Goal: Task Accomplishment & Management: Complete application form

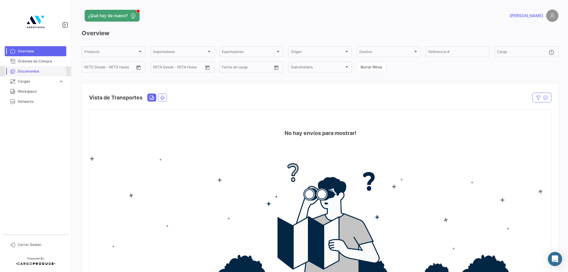
click at [34, 72] on span "Documentos" at bounding box center [41, 71] width 46 height 5
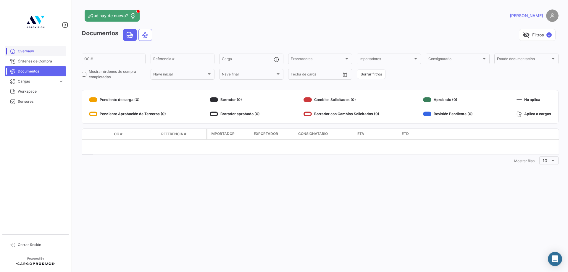
click at [29, 53] on span "Overview" at bounding box center [41, 51] width 46 height 5
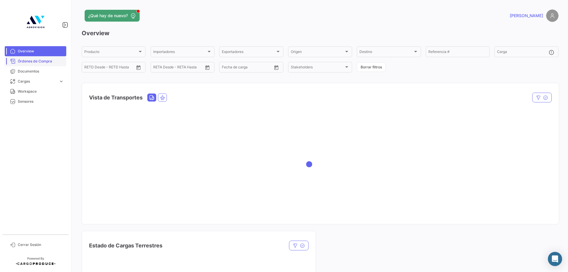
click at [30, 62] on span "Órdenes de Compra" at bounding box center [41, 61] width 46 height 5
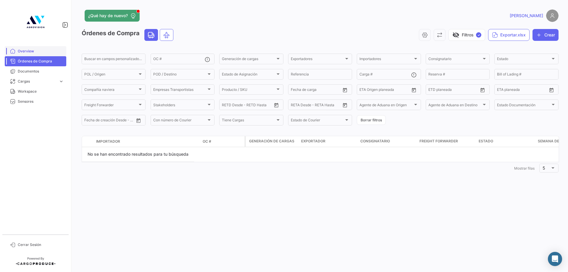
click at [31, 48] on link "Overview" at bounding box center [36, 51] width 62 height 10
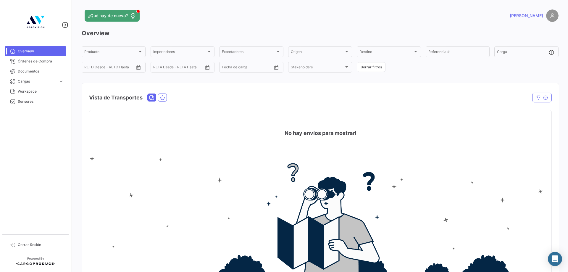
click at [31, 157] on mat-nav-list "Overview Órdenes de Compra Documentos Cargas expand_more Cargas Aéreas Cargas T…" at bounding box center [35, 138] width 71 height 188
click at [43, 60] on span "Órdenes de Compra" at bounding box center [41, 61] width 46 height 5
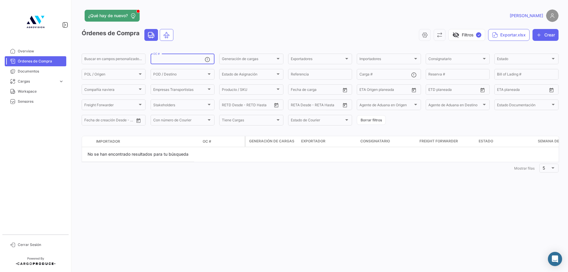
click at [164, 60] on input "OC #" at bounding box center [178, 60] width 51 height 4
click at [547, 33] on button "Crear" at bounding box center [545, 35] width 26 height 12
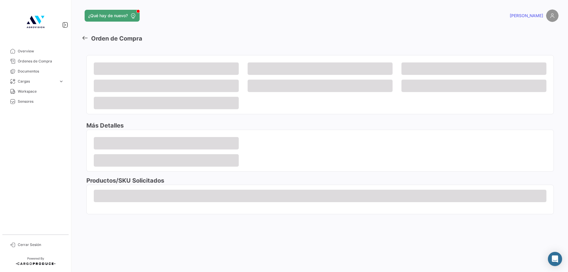
click at [550, 35] on mat-toolbar-row at bounding box center [478, 38] width 159 height 19
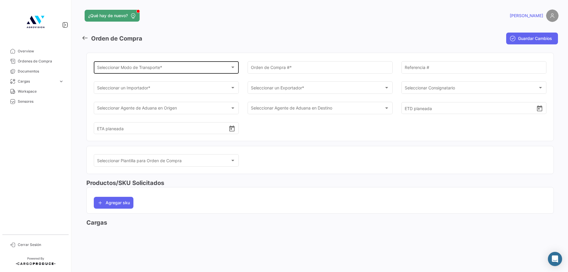
click at [150, 66] on div "Seleccionar Modo de Transporte * Seleccionar Modo de Transporte *" at bounding box center [166, 67] width 139 height 14
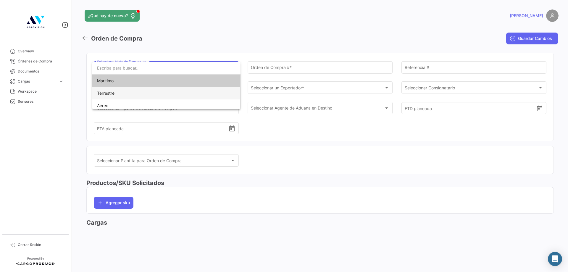
click at [121, 93] on span "Terrestre" at bounding box center [138, 93] width 83 height 12
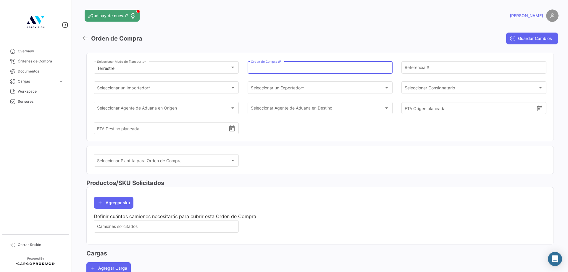
click at [286, 68] on input "Orden de Compra # *" at bounding box center [320, 68] width 139 height 5
type input "Test123"
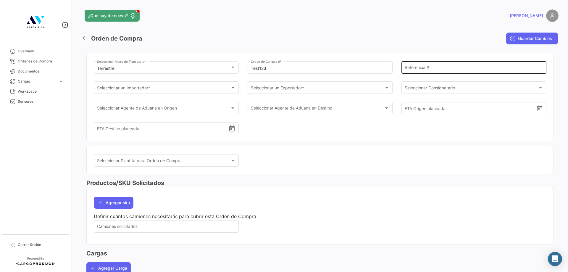
click at [452, 65] on div "Referencia #" at bounding box center [474, 67] width 139 height 14
type input "s"
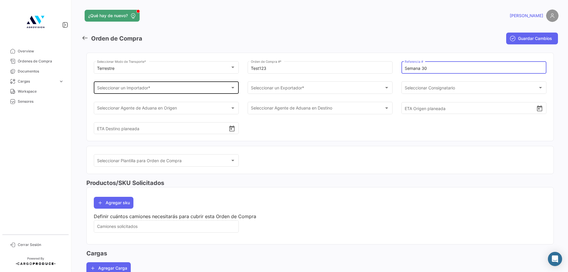
type input "Semana 30"
click at [161, 85] on div "Seleccionar un Importador * Seleccionar un Importador *" at bounding box center [166, 87] width 139 height 14
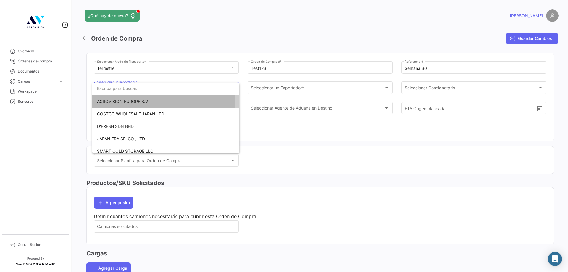
click at [126, 101] on span "AGROVISION EUROPE B.V" at bounding box center [122, 101] width 51 height 5
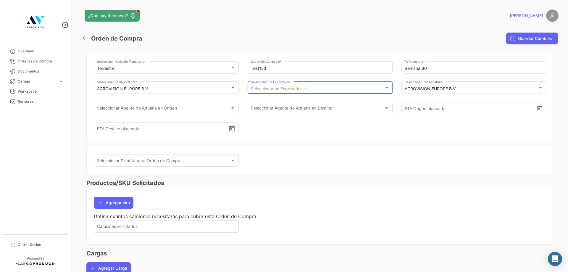
click at [318, 88] on div "Seleccionar un Exportador *" at bounding box center [317, 88] width 133 height 5
click at [301, 102] on span "Agrovisión Mexico SAC" at bounding box center [291, 101] width 83 height 12
click at [319, 186] on h3 "Productos/SKU Solicitados" at bounding box center [319, 183] width 467 height 8
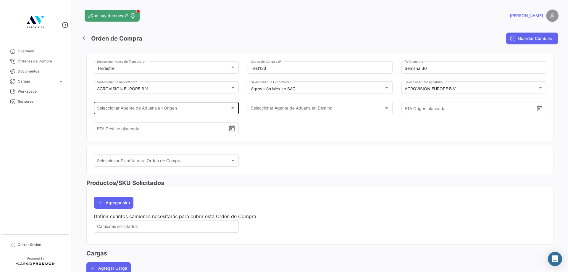
click at [213, 109] on div "Seleccionar Agente de Aduana en Origen" at bounding box center [163, 109] width 133 height 5
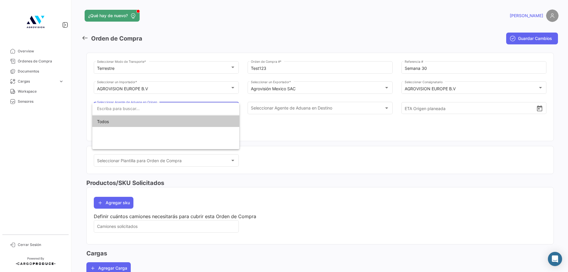
click at [334, 151] on div at bounding box center [284, 136] width 568 height 272
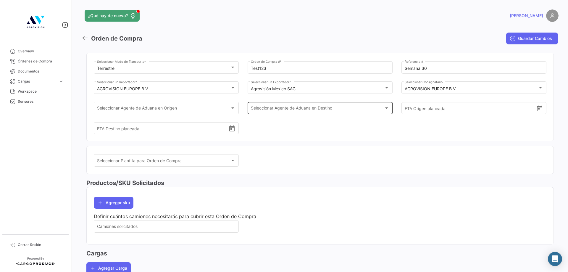
click at [326, 105] on div "Seleccionar Agente de Aduana en Destino Seleccionar Agente de Aduana en Destino" at bounding box center [320, 108] width 139 height 14
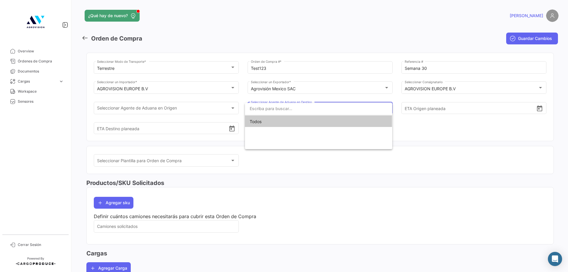
click at [197, 106] on div at bounding box center [284, 136] width 568 height 272
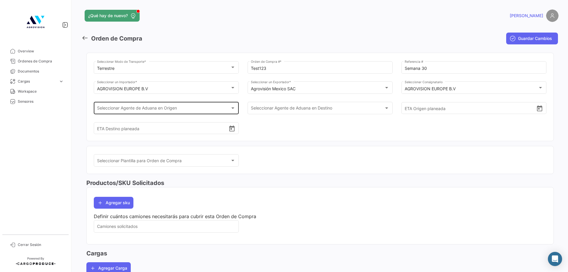
click at [194, 111] on div "Seleccionar Agente de Aduana en Origen" at bounding box center [163, 109] width 133 height 5
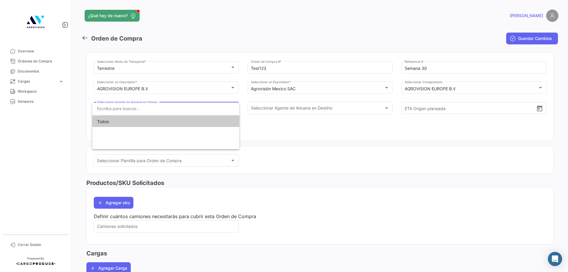
click at [301, 127] on div at bounding box center [284, 136] width 568 height 272
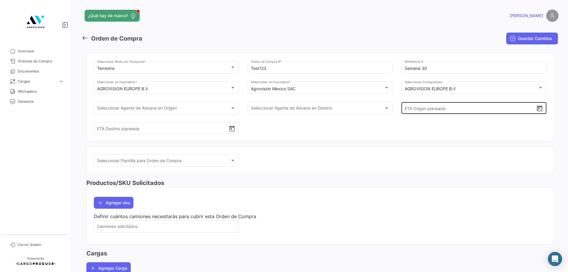
click at [537, 108] on icon "Open calendar" at bounding box center [539, 108] width 7 height 7
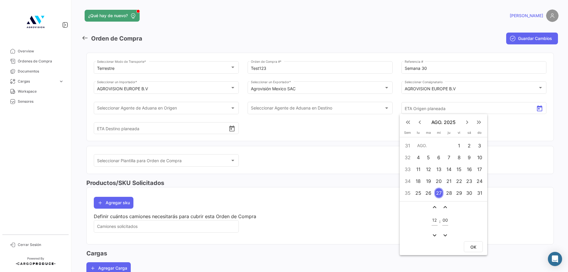
click at [459, 193] on div "29" at bounding box center [459, 193] width 9 height 11
click at [469, 246] on button "OK" at bounding box center [473, 246] width 19 height 11
type input "[DATE] 12:00"
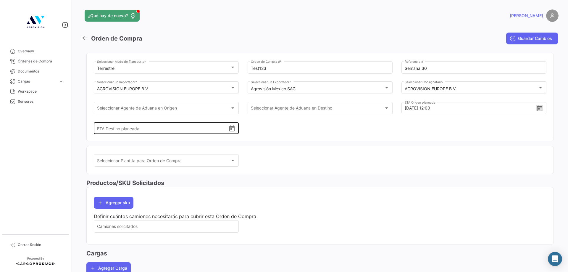
click at [230, 126] on icon "Open calendar" at bounding box center [231, 128] width 5 height 6
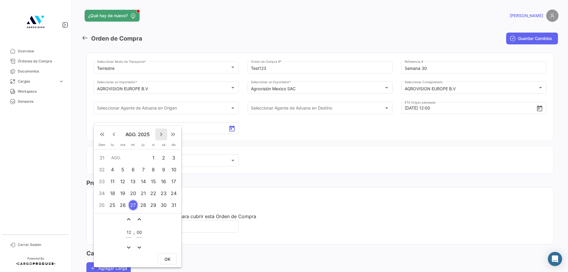
click at [162, 132] on mat-icon "keyboard_arrow_right" at bounding box center [161, 134] width 7 height 7
click at [132, 168] on div "3" at bounding box center [132, 169] width 9 height 11
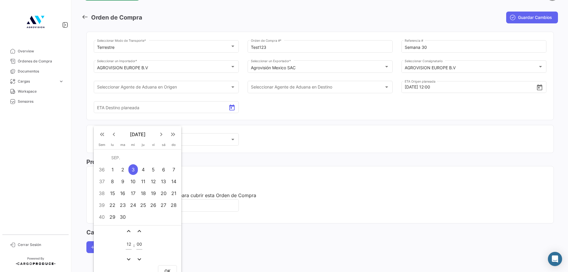
click at [166, 268] on button "OK" at bounding box center [167, 270] width 19 height 11
type input "[DATE] 12:00"
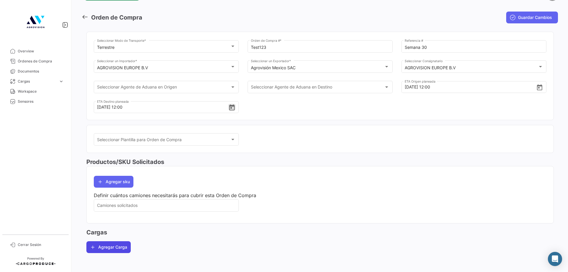
click at [108, 246] on button "Agregar Carga" at bounding box center [108, 247] width 44 height 12
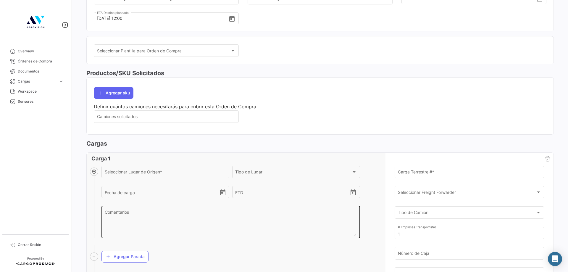
scroll to position [198, 0]
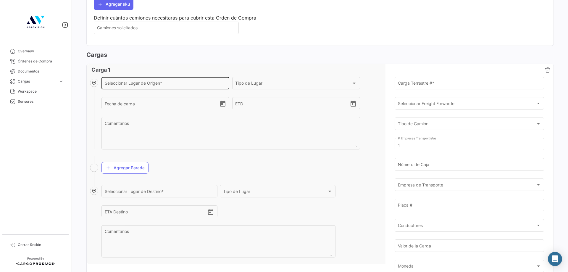
click at [164, 82] on input "Seleccionar Lugar de Origen *" at bounding box center [166, 84] width 122 height 5
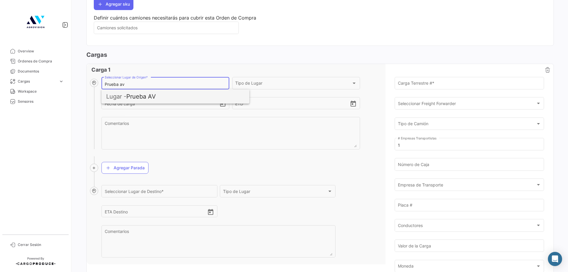
click at [145, 97] on span "Lugar - Prueba AV" at bounding box center [175, 96] width 138 height 14
type input "Prueba AV"
click at [222, 103] on icon "Open calendar" at bounding box center [222, 103] width 7 height 7
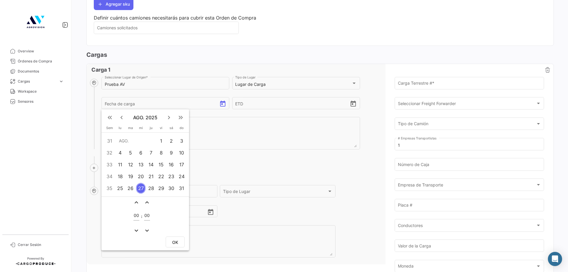
click at [154, 188] on div "28" at bounding box center [150, 188] width 9 height 11
click at [175, 241] on span "OK" at bounding box center [175, 242] width 6 height 5
type input "[DATE] 00:00"
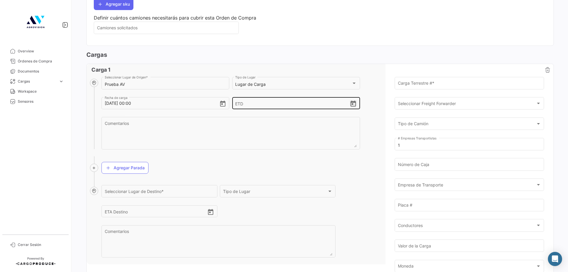
click at [351, 103] on icon "Open calendar" at bounding box center [352, 104] width 5 height 6
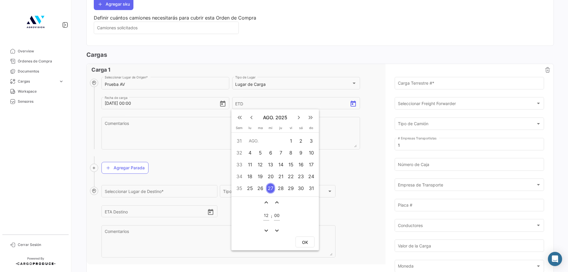
click at [287, 188] on div "29" at bounding box center [290, 188] width 9 height 11
click at [308, 242] on span "OK" at bounding box center [305, 242] width 6 height 5
type input "[DATE] 12:00"
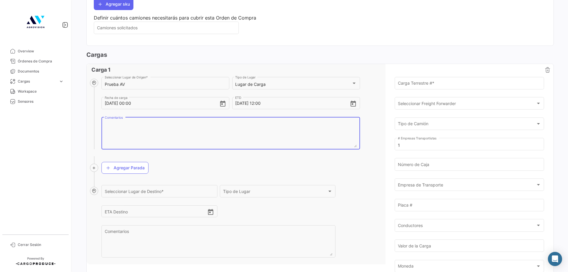
click at [118, 124] on textarea "Comentarios" at bounding box center [231, 134] width 252 height 26
type textarea "Test prueba carga"
click at [135, 191] on input "Seleccionar Lugar de Destino *" at bounding box center [159, 192] width 109 height 5
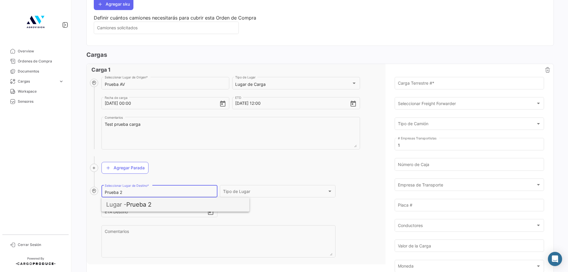
type input "Prueba 2"
click at [132, 205] on span "Lugar - Prueba 2" at bounding box center [175, 204] width 138 height 14
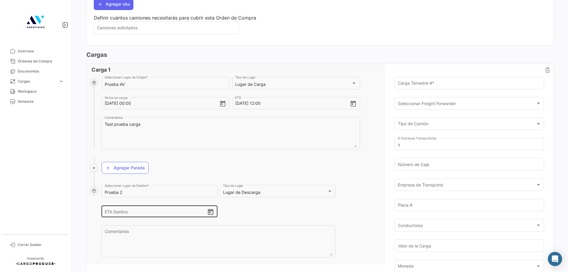
click at [207, 211] on icon "Open calendar" at bounding box center [210, 212] width 7 height 7
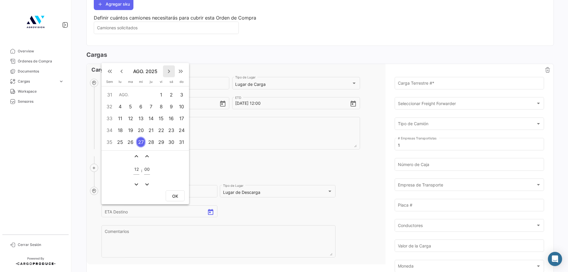
click at [168, 70] on mat-icon "keyboard_arrow_right" at bounding box center [168, 71] width 7 height 7
click at [142, 93] on div "3" at bounding box center [140, 94] width 9 height 11
click at [175, 196] on span "OK" at bounding box center [175, 195] width 6 height 5
type input "[DATE] 12:00"
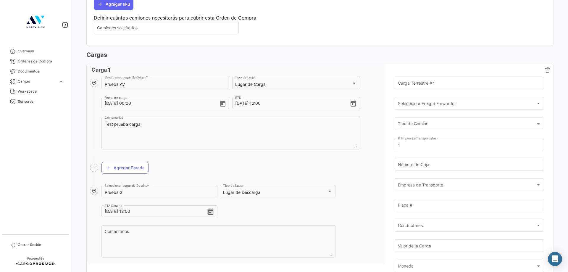
scroll to position [228, 0]
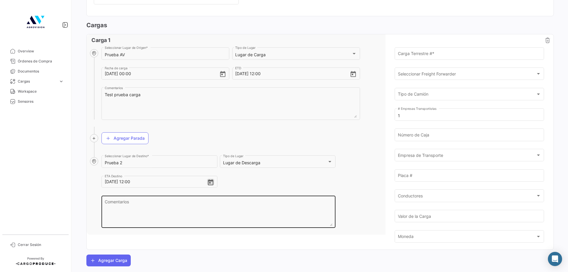
click at [148, 213] on textarea "Comentarios" at bounding box center [219, 213] width 228 height 26
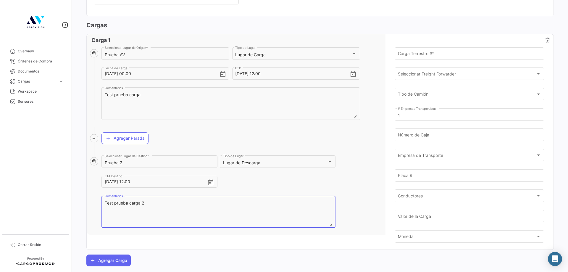
type textarea "Test prueba carga 2"
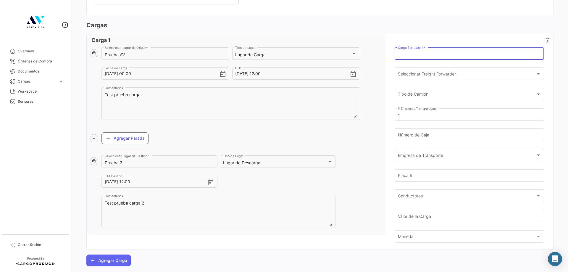
click at [439, 53] on input "Carga Terrestre # *" at bounding box center [469, 54] width 143 height 5
type input "test1234567"
click at [424, 94] on span "Tipo de Camión" at bounding box center [467, 95] width 138 height 5
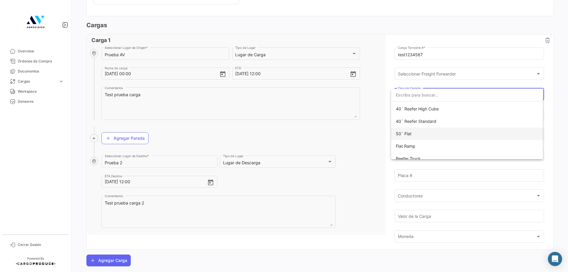
scroll to position [166, 0]
click at [365, 142] on div at bounding box center [284, 136] width 568 height 272
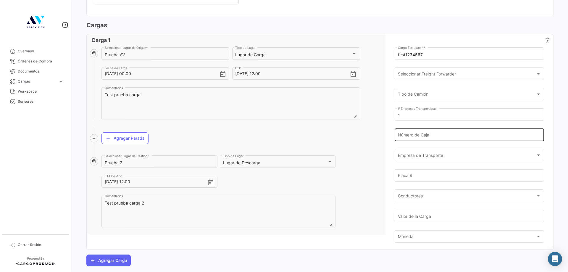
click at [430, 136] on input "Número de Caja" at bounding box center [469, 135] width 143 height 5
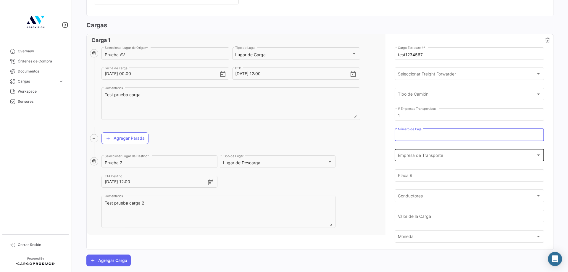
click at [432, 155] on span "Empresa de Transporte" at bounding box center [467, 156] width 138 height 5
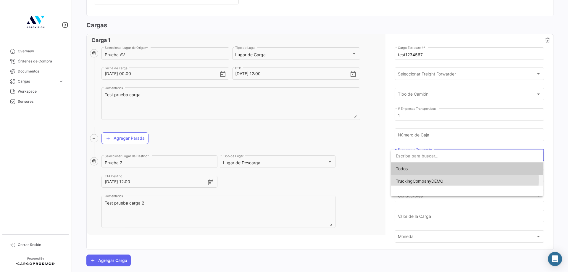
click at [418, 180] on span "TruckingCompanyDEMO" at bounding box center [420, 180] width 48 height 5
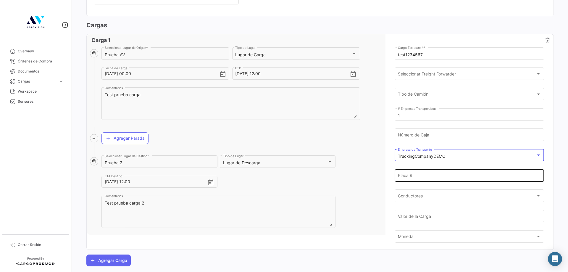
click at [408, 174] on input "Placa #" at bounding box center [469, 176] width 143 height 5
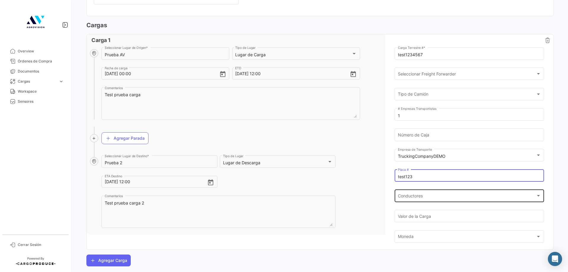
type input "test123"
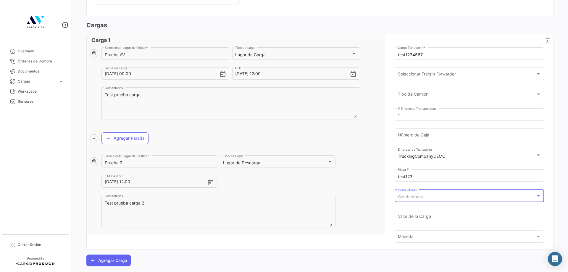
click at [423, 197] on div "Conductores" at bounding box center [467, 196] width 138 height 5
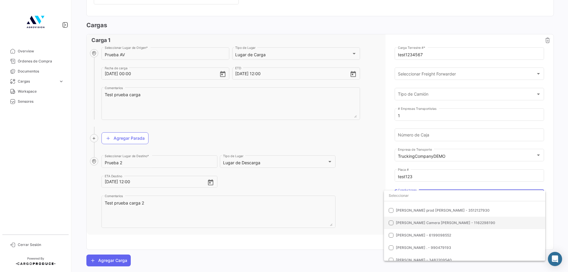
scroll to position [0, 0]
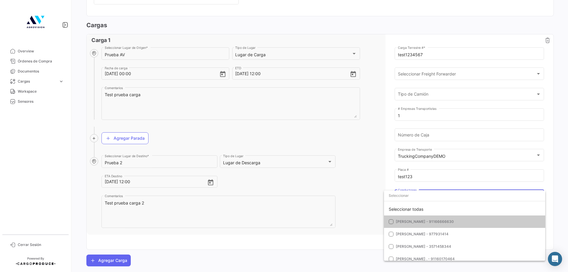
click at [416, 219] on mat-option "[PERSON_NAME] - 91166666630" at bounding box center [464, 221] width 161 height 12
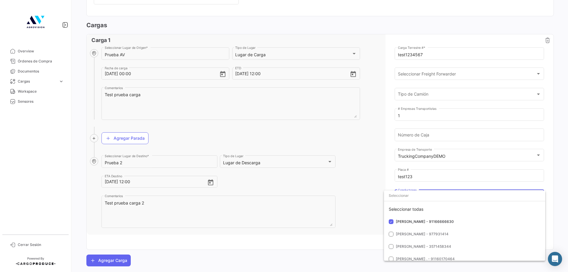
click at [362, 191] on div at bounding box center [284, 136] width 568 height 272
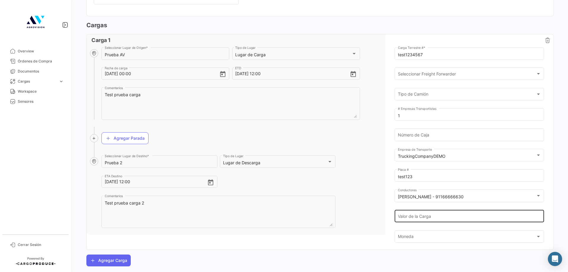
click at [414, 215] on input "Valor de la Carga" at bounding box center [469, 217] width 143 height 5
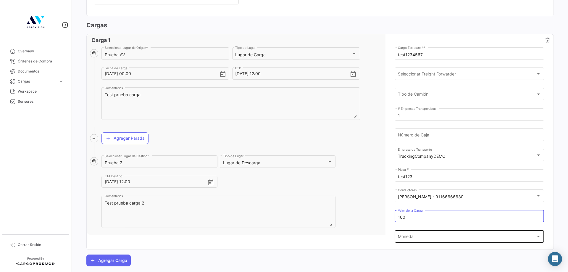
type input "100"
click at [421, 239] on div "Moneda" at bounding box center [467, 237] width 138 height 5
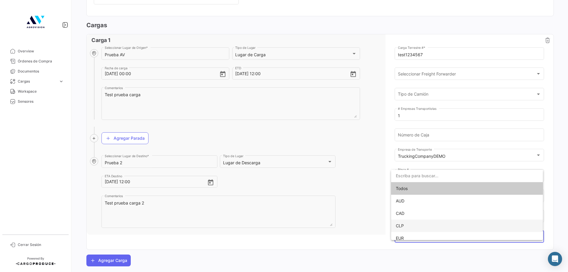
scroll to position [42, 0]
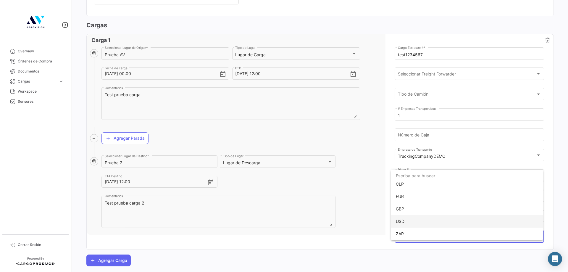
click at [411, 222] on span "USD" at bounding box center [467, 221] width 142 height 12
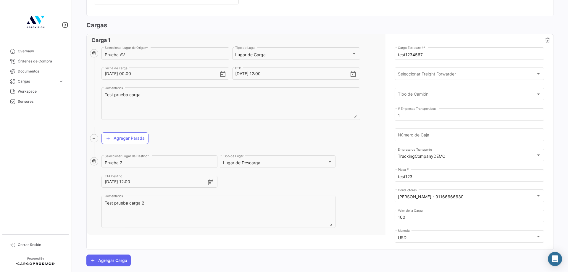
click at [340, 240] on div "Prueba AV Seleccionar Lugar de Origen * Lugar de Carga Tipo de Lugar [DATE] 00:…" at bounding box center [320, 147] width 467 height 203
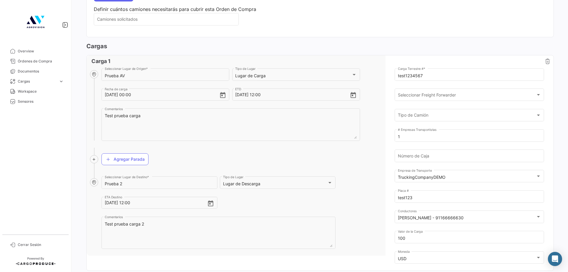
scroll to position [241, 0]
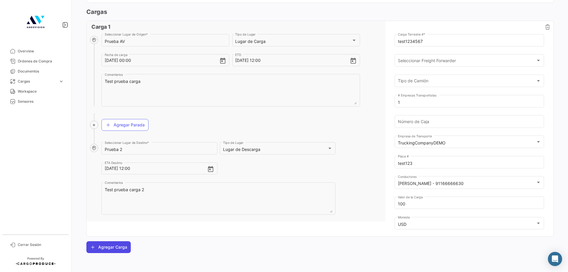
click at [107, 247] on button "Agregar Carga" at bounding box center [108, 247] width 44 height 12
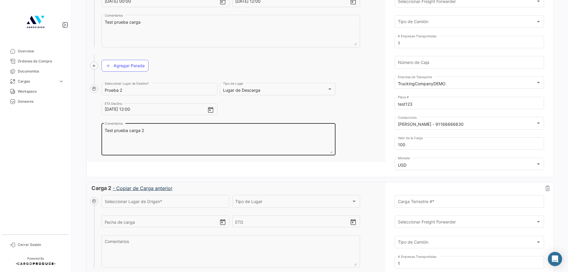
scroll to position [389, 0]
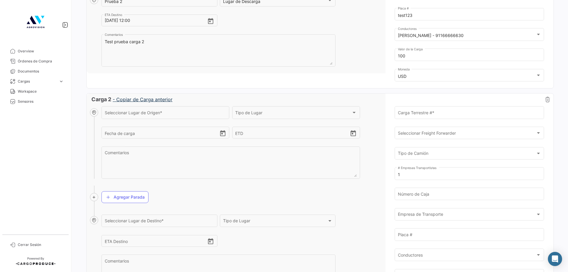
click at [130, 98] on link "- Copiar de Carga anterior" at bounding box center [143, 99] width 60 height 6
type input "Prueba AV"
type input "[DATE] 00:00"
type input "[DATE] 12:00"
type textarea "Test prueba carga"
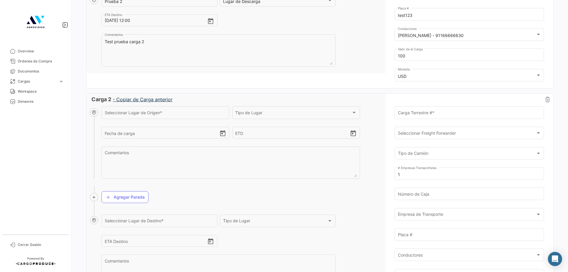
type input "Prueba 2"
type input "[DATE] 12:00"
type textarea "Test prueba carga 2"
type input "100"
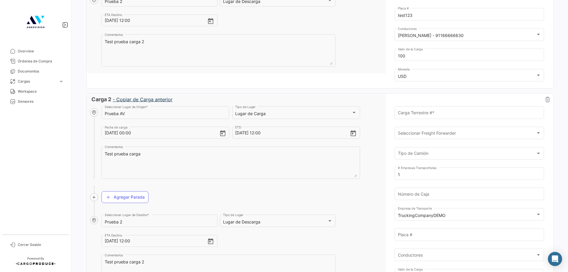
scroll to position [448, 0]
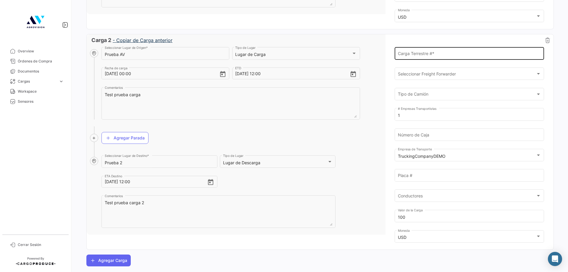
click at [440, 55] on input "Carga Terrestre # *" at bounding box center [469, 54] width 143 height 5
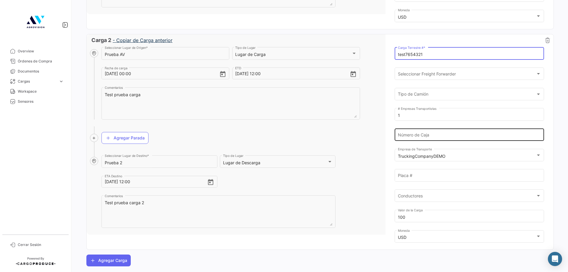
type input "test7654321"
click at [435, 135] on input "Número de Caja" at bounding box center [469, 135] width 143 height 5
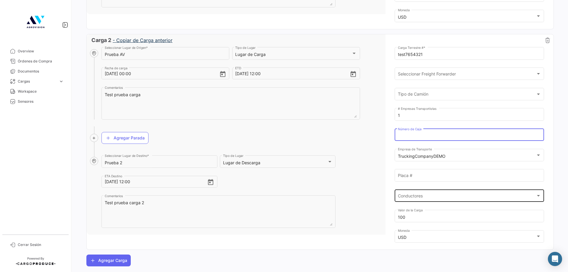
click at [429, 198] on div "Conductores" at bounding box center [467, 196] width 138 height 5
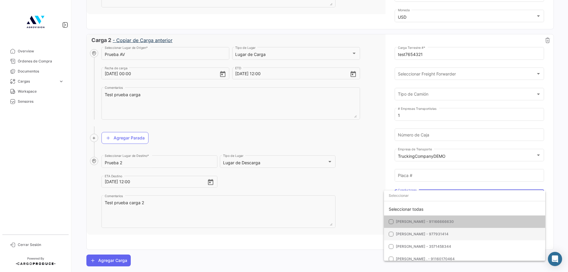
scroll to position [59, 0]
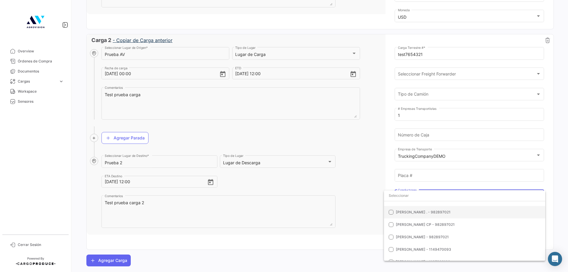
click at [406, 212] on span "[PERSON_NAME] . - 982897021" at bounding box center [423, 212] width 55 height 4
click at [354, 200] on div at bounding box center [284, 136] width 568 height 272
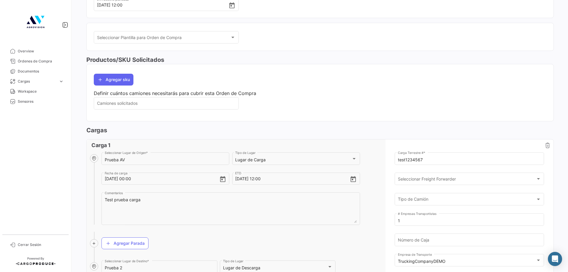
scroll to position [0, 0]
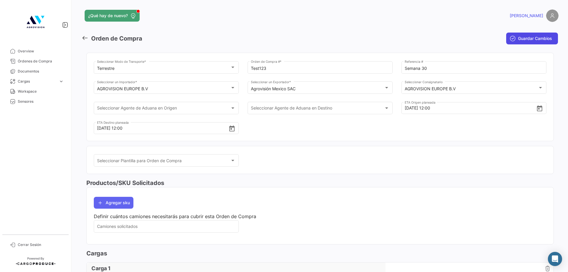
click at [523, 38] on span "Guardar Cambios" at bounding box center [535, 38] width 34 height 6
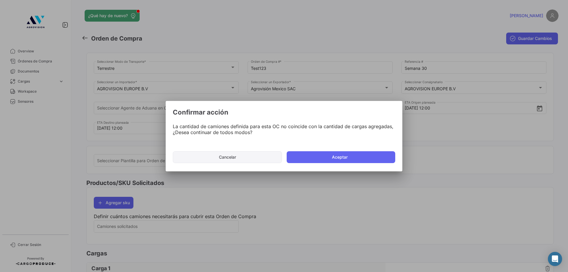
click at [237, 156] on button "Cancelar" at bounding box center [227, 157] width 109 height 12
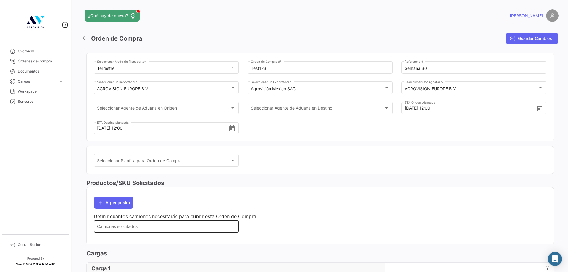
click at [137, 229] on input "Camiones solicitados" at bounding box center [166, 227] width 139 height 5
type input "2"
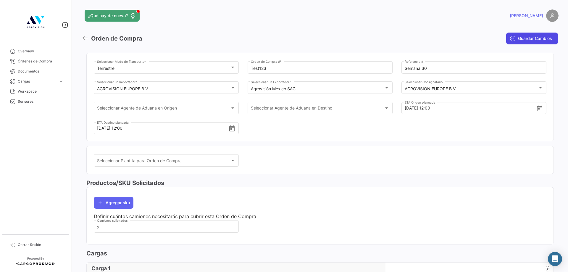
click at [530, 35] on button "Guardar Cambios" at bounding box center [532, 39] width 52 height 12
click at [521, 40] on span "Guardar Cambios" at bounding box center [535, 38] width 34 height 6
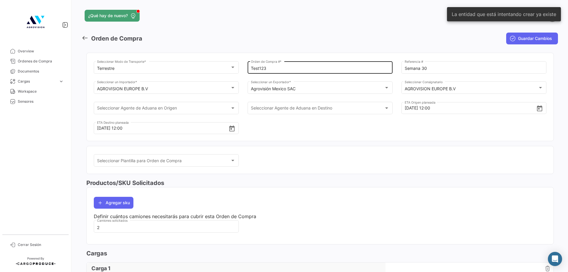
click at [298, 65] on div "Test123 Orden de Compra # *" at bounding box center [320, 67] width 139 height 14
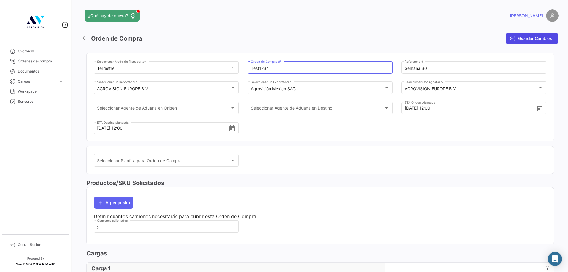
type input "Test1234"
click at [512, 37] on icon "submit" at bounding box center [513, 38] width 6 height 6
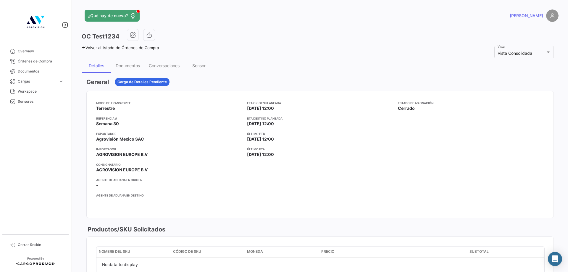
click at [94, 36] on h3 "OC Test1234" at bounding box center [101, 36] width 38 height 8
click at [95, 36] on h3 "OC Test1234" at bounding box center [101, 36] width 38 height 8
click at [106, 108] on span "Terrestre" at bounding box center [105, 108] width 19 height 6
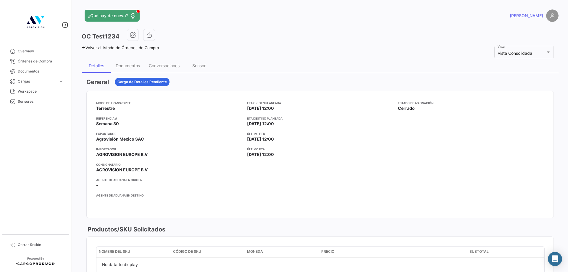
click at [106, 108] on span "Terrestre" at bounding box center [105, 108] width 19 height 6
click at [134, 127] on div "Modo de Transporte Terrestre Referencia # Semana 30 Exportador Agrovisión Mexic…" at bounding box center [169, 155] width 146 height 108
click at [110, 121] on span "Semana 30" at bounding box center [107, 124] width 23 height 6
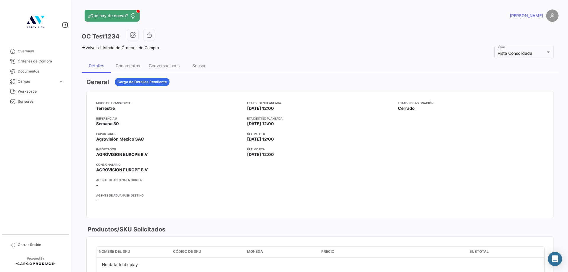
click at [110, 121] on span "Semana 30" at bounding box center [107, 124] width 23 height 6
click at [117, 138] on span "Agrovisión Mexico SAC" at bounding box center [120, 139] width 48 height 6
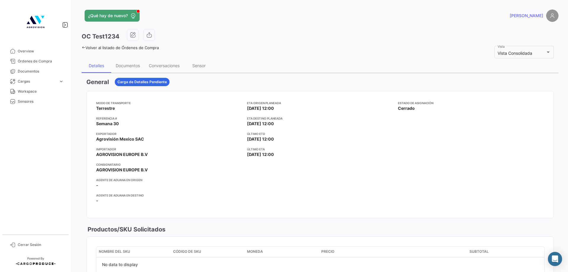
click at [187, 168] on app-card-info-value "AGROVISION EUROPE B.V" at bounding box center [169, 170] width 146 height 6
click at [112, 153] on span "AGROVISION EUROPE B.V" at bounding box center [121, 154] width 51 height 6
click at [123, 172] on span "AGROVISION EUROPE B.V" at bounding box center [121, 170] width 51 height 6
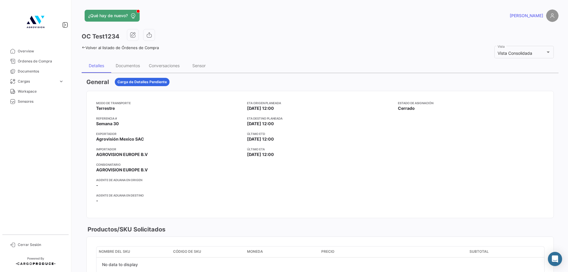
click at [123, 172] on span "AGROVISION EUROPE B.V" at bounding box center [121, 170] width 51 height 6
click at [319, 135] on app-card-info-title "Último ETD" at bounding box center [320, 133] width 146 height 5
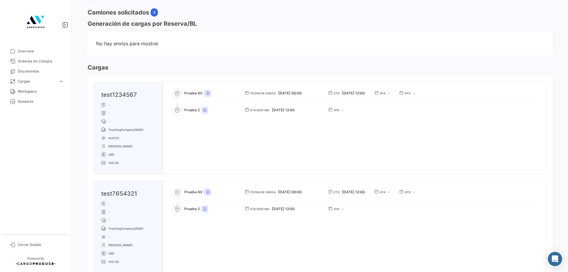
scroll to position [325, 0]
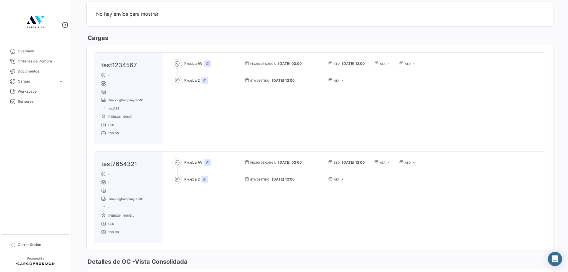
drag, startPoint x: 97, startPoint y: 65, endPoint x: 150, endPoint y: 64, distance: 52.4
click at [150, 64] on div "test1234567 - - - TruckingCompanyDEMO test123 [PERSON_NAME] USD 100.00" at bounding box center [128, 98] width 69 height 91
drag, startPoint x: 99, startPoint y: 101, endPoint x: 146, endPoint y: 98, distance: 46.5
click at [146, 98] on div "test1234567 - - - TruckingCompanyDEMO test123 [PERSON_NAME] USD 100.00" at bounding box center [128, 98] width 69 height 91
click at [141, 107] on p "test123" at bounding box center [130, 108] width 59 height 5
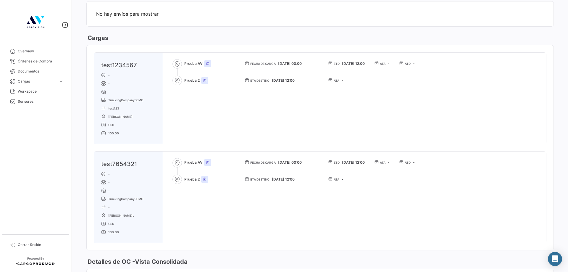
click at [116, 109] on span "test123" at bounding box center [113, 108] width 11 height 5
click at [117, 118] on span "[PERSON_NAME]" at bounding box center [120, 116] width 24 height 5
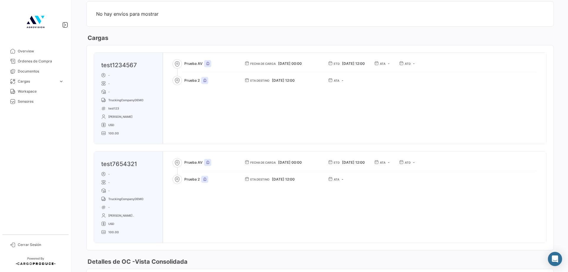
click at [112, 125] on span "USD" at bounding box center [111, 124] width 6 height 5
click at [114, 133] on span "100.00" at bounding box center [113, 133] width 11 height 5
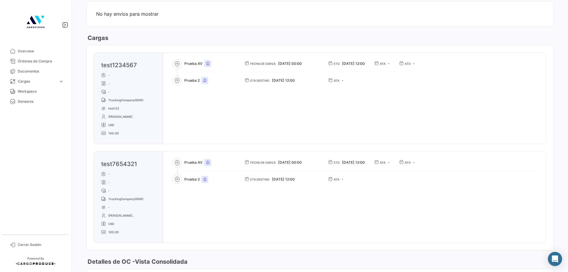
click at [114, 133] on span "100.00" at bounding box center [113, 133] width 11 height 5
drag, startPoint x: 184, startPoint y: 63, endPoint x: 202, endPoint y: 63, distance: 18.6
click at [202, 63] on div "Prueba AV Fecha de carga [DATE] 00:00 ETD [DATE] 12:00 ATA - ATD -" at bounding box center [359, 63] width 355 height 17
drag, startPoint x: 184, startPoint y: 78, endPoint x: 200, endPoint y: 81, distance: 16.9
click at [200, 81] on div "Prueba 2 ETA Destino [DATE] 12:00 ATA -" at bounding box center [359, 80] width 355 height 17
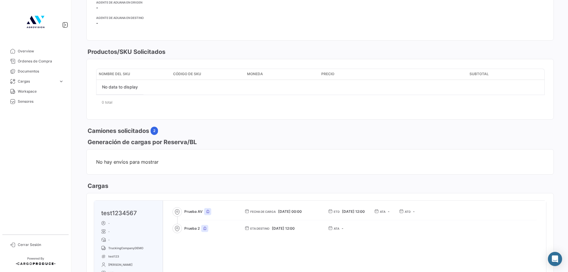
scroll to position [0, 0]
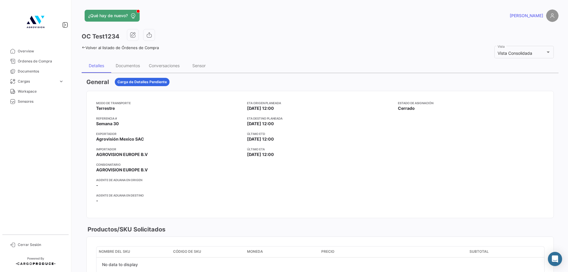
click at [55, 140] on mat-nav-list "Overview Órdenes de Compra Documentos Cargas expand_more Cargas Aéreas Cargas T…" at bounding box center [35, 138] width 71 height 188
click at [132, 28] on app-header "¿Qué hay de nuevo? [PERSON_NAME]" at bounding box center [320, 19] width 477 height 20
click at [134, 35] on icon "button" at bounding box center [133, 35] width 6 height 6
click at [33, 63] on span "Órdenes de Compra" at bounding box center [41, 61] width 46 height 5
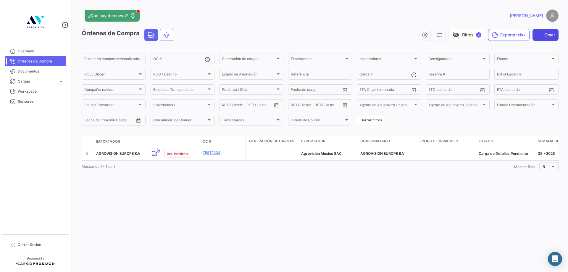
click at [538, 36] on icon "button" at bounding box center [539, 35] width 6 height 6
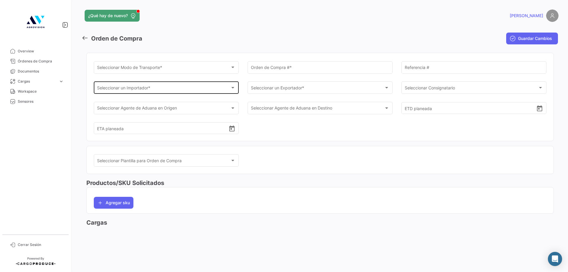
click at [159, 85] on div "Seleccionar un Importador * Seleccionar un Importador *" at bounding box center [166, 87] width 139 height 14
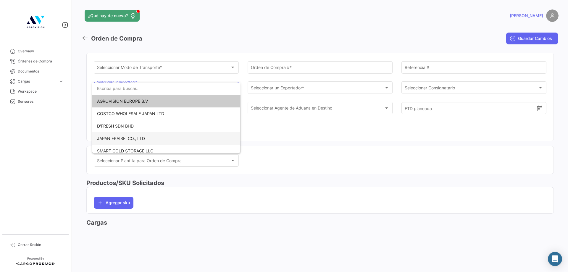
click at [122, 136] on span "JAPAN FRAISE. CO., LTD" at bounding box center [121, 138] width 48 height 5
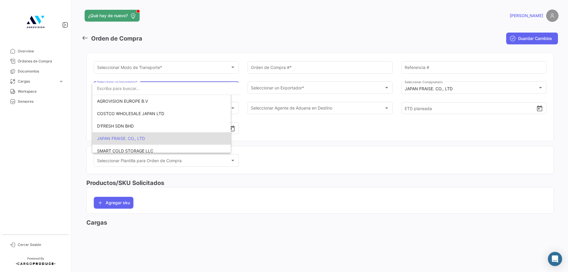
scroll to position [35, 0]
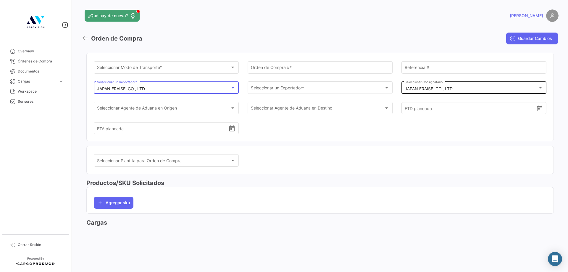
click at [441, 88] on mat-select-trigger "JAPAN FRAISE. CO., LTD" at bounding box center [429, 88] width 48 height 5
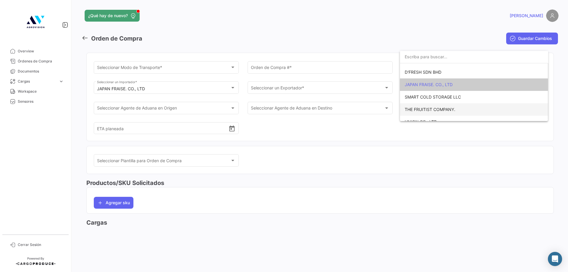
scroll to position [79, 0]
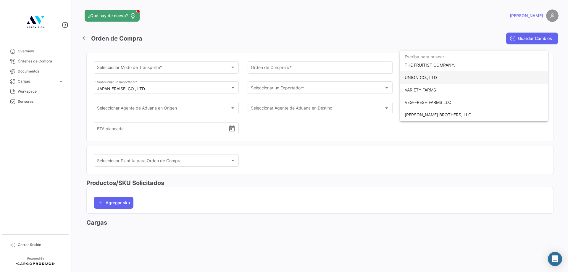
click at [418, 77] on span "UNION CO., LTD" at bounding box center [421, 77] width 32 height 5
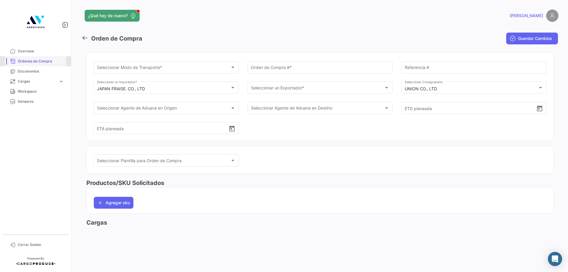
click at [40, 63] on span "Órdenes de Compra" at bounding box center [41, 61] width 46 height 5
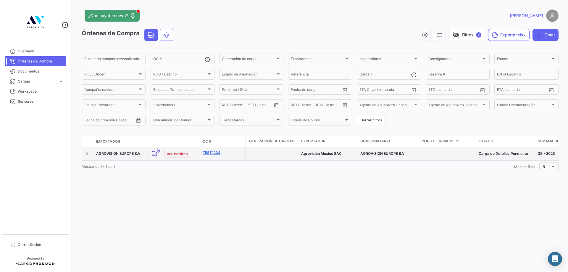
click at [217, 153] on link "Test1234" at bounding box center [223, 152] width 40 height 5
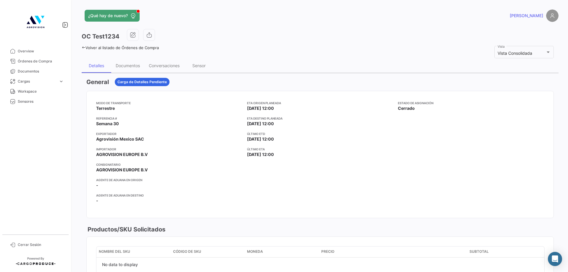
click at [48, 161] on mat-nav-list "Overview Órdenes de Compra Documentos Cargas expand_more Cargas Aéreas Cargas T…" at bounding box center [35, 138] width 71 height 188
click at [124, 68] on div "Documentos" at bounding box center [128, 65] width 24 height 5
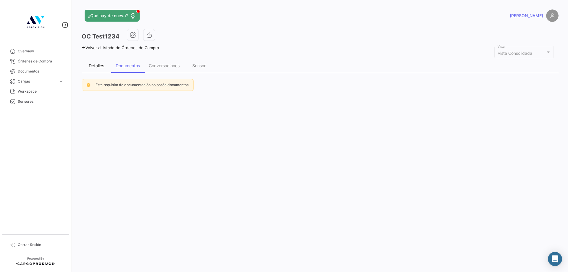
click at [97, 63] on div "Detalles" at bounding box center [97, 66] width 30 height 14
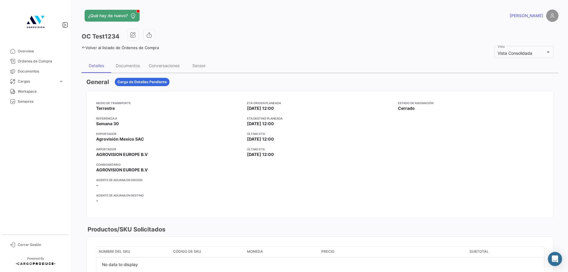
drag, startPoint x: 56, startPoint y: 153, endPoint x: 55, endPoint y: 156, distance: 3.1
click at [55, 156] on mat-nav-list "Overview Órdenes de Compra Documentos Cargas expand_more Cargas Aéreas Cargas T…" at bounding box center [35, 138] width 71 height 188
